Goal: Find specific page/section: Find specific page/section

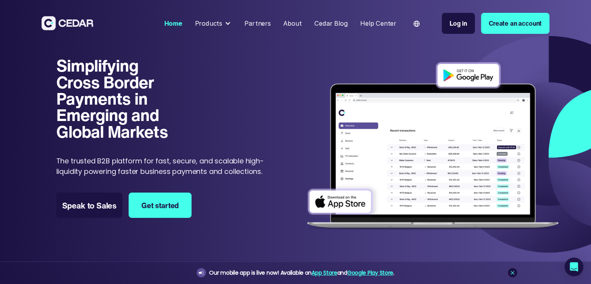
click at [257, 22] on div "Partners" at bounding box center [257, 24] width 26 height 10
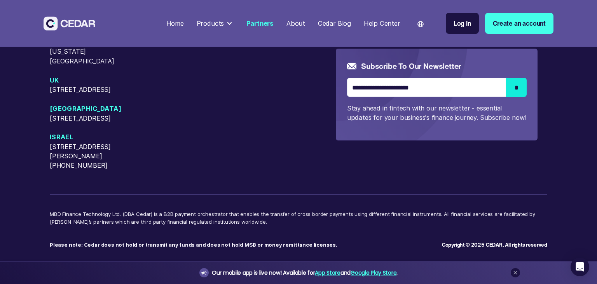
scroll to position [2055, 0]
click at [532, 208] on div "USA 405 Cameron Sreet, Alexandria, Virginia, 22314 50 W 23rd Street, New York, …" at bounding box center [298, 96] width 497 height 306
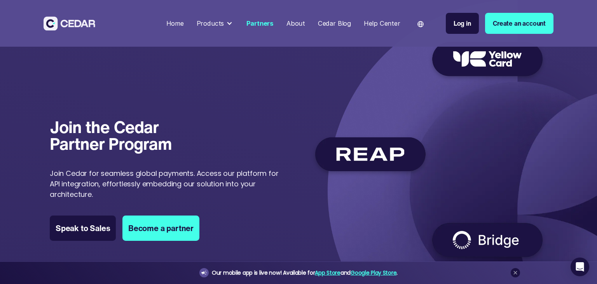
scroll to position [0, 0]
